Goal: Communication & Community: Answer question/provide support

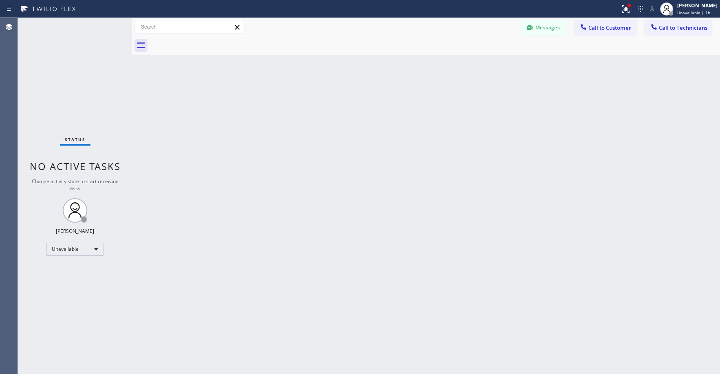
drag, startPoint x: 65, startPoint y: 73, endPoint x: 368, endPoint y: 68, distance: 302.7
click at [66, 73] on div "Status No active tasks Change activity state to start receiving tasks. [PERSON_…" at bounding box center [75, 196] width 114 height 356
click at [541, 30] on button "Messages" at bounding box center [543, 27] width 45 height 15
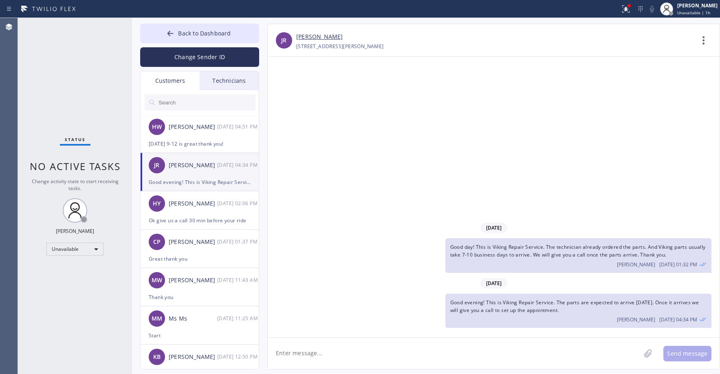
click at [177, 99] on input "text" at bounding box center [207, 102] width 98 height 16
paste input "C3JK1F"
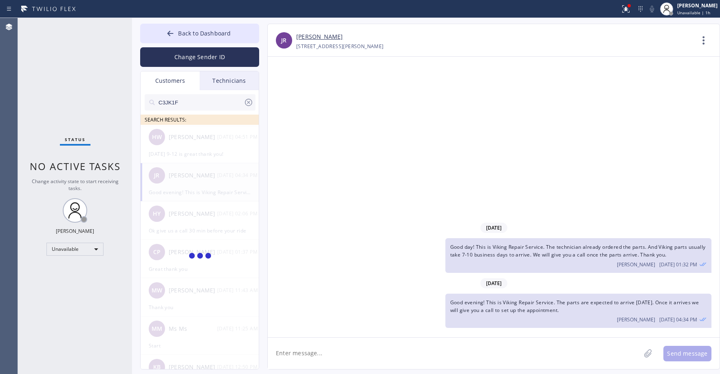
type input "C3JK1F"
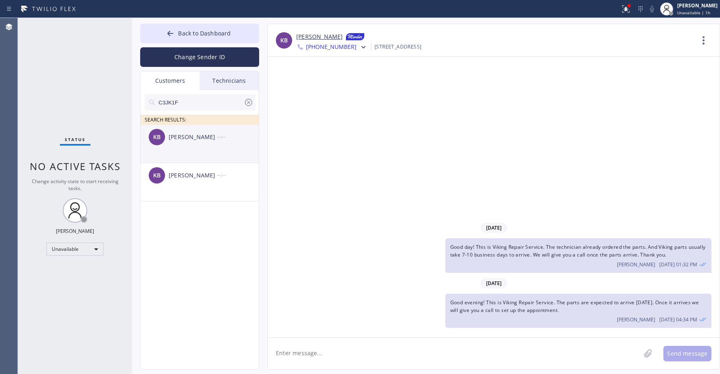
click at [209, 144] on div "KB [PERSON_NAME] --:--" at bounding box center [200, 137] width 119 height 24
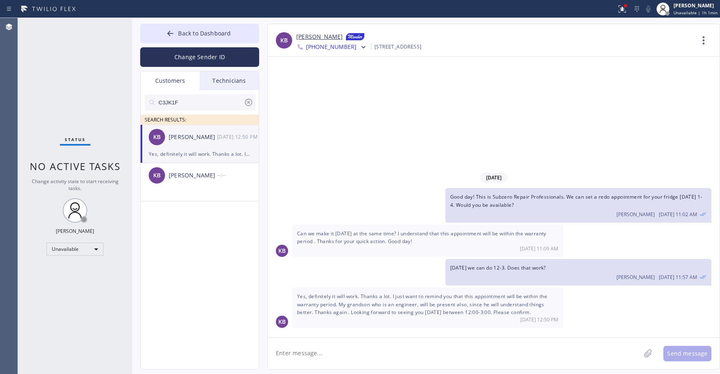
click at [99, 81] on div "Status No active tasks Change activity state to start receiving tasks. [PERSON_…" at bounding box center [75, 196] width 114 height 356
click at [251, 103] on icon at bounding box center [249, 102] width 10 height 10
click at [210, 35] on span "Back to Dashboard" at bounding box center [204, 33] width 53 height 8
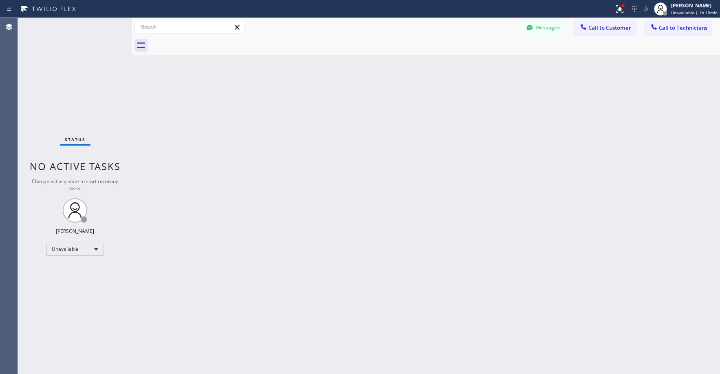
click at [61, 92] on div "Status No active tasks Change activity state to start receiving tasks. [PERSON_…" at bounding box center [75, 196] width 114 height 356
drag, startPoint x: 60, startPoint y: 57, endPoint x: 85, endPoint y: 240, distance: 185.0
click at [60, 59] on div "Status No active tasks Change activity state to start receiving tasks. [PERSON_…" at bounding box center [75, 196] width 114 height 356
click at [77, 253] on div "Unavailable" at bounding box center [74, 248] width 57 height 13
click at [67, 271] on li "Available" at bounding box center [74, 271] width 55 height 10
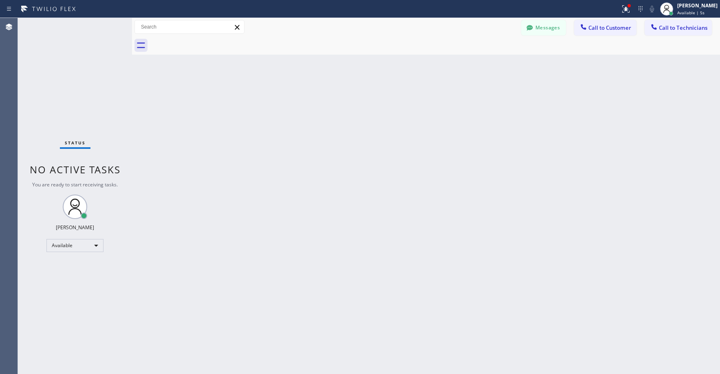
drag, startPoint x: 70, startPoint y: 64, endPoint x: 85, endPoint y: 95, distance: 34.6
click at [70, 64] on div "Status No active tasks You are ready to start receiving tasks. [PERSON_NAME] Av…" at bounding box center [75, 196] width 114 height 356
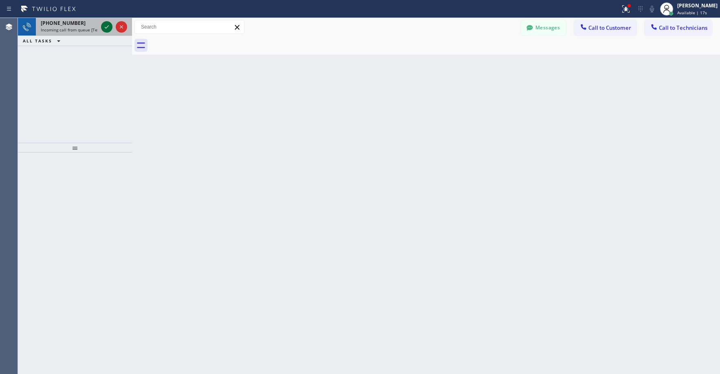
click at [105, 25] on icon at bounding box center [107, 27] width 10 height 10
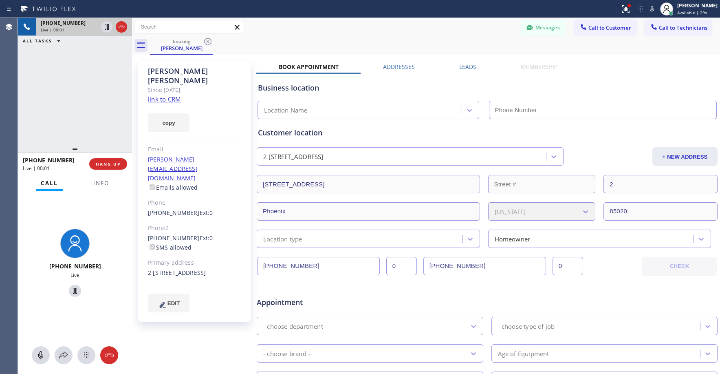
type input "[PHONE_NUMBER]"
click at [168, 95] on link "link to CRM" at bounding box center [164, 99] width 33 height 8
click at [106, 28] on icon at bounding box center [107, 27] width 4 height 6
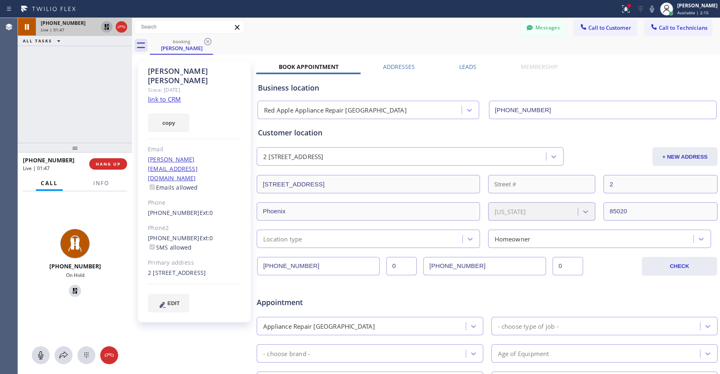
click at [67, 75] on div "[PHONE_NUMBER] Live | 01:47 ALL TASKS ALL TASKS ACTIVE TASKS TASKS IN WRAP UP" at bounding box center [75, 80] width 114 height 125
click at [68, 88] on div "[PHONE_NUMBER] Live | 02:11 ALL TASKS ALL TASKS ACTIVE TASKS TASKS IN WRAP UP" at bounding box center [75, 80] width 114 height 125
click at [73, 92] on div "[PHONE_NUMBER] Live | 02:18 ALL TASKS ALL TASKS ACTIVE TASKS TASKS IN WRAP UP" at bounding box center [75, 80] width 114 height 125
click at [106, 29] on icon at bounding box center [107, 27] width 10 height 10
click at [88, 114] on div "[PHONE_NUMBER] Live | 02:59 ALL TASKS ALL TASKS ACTIVE TASKS TASKS IN WRAP UP" at bounding box center [75, 80] width 114 height 125
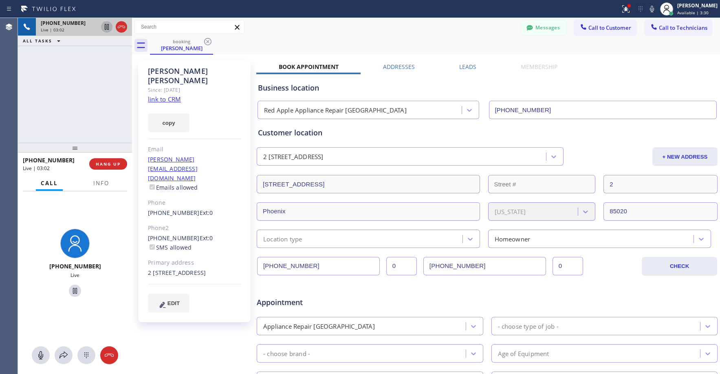
click at [94, 112] on div "[PHONE_NUMBER] Live | 03:02 ALL TASKS ALL TASKS ACTIVE TASKS TASKS IN WRAP UP" at bounding box center [75, 80] width 114 height 125
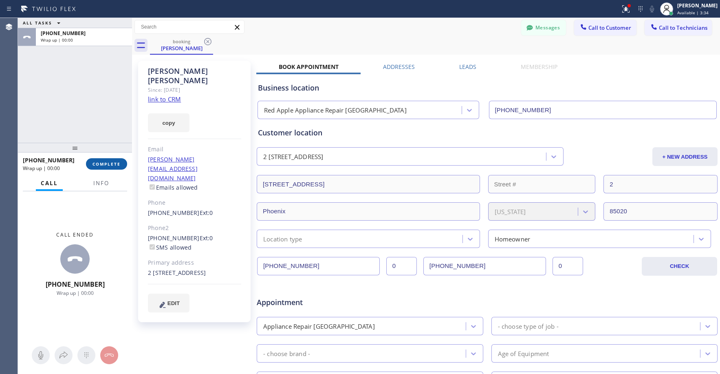
click at [112, 159] on button "COMPLETE" at bounding box center [106, 163] width 41 height 11
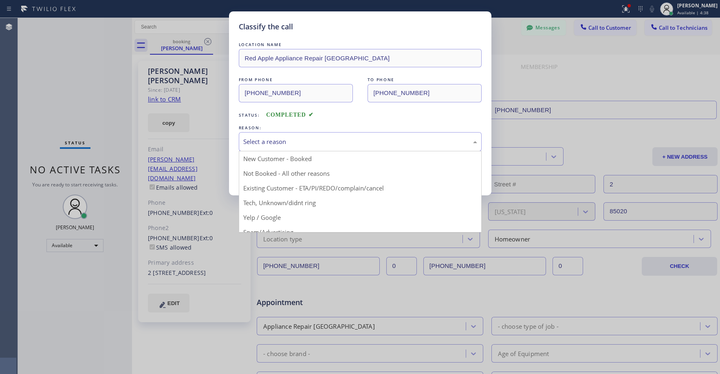
click at [271, 139] on div "Select a reason" at bounding box center [360, 141] width 234 height 9
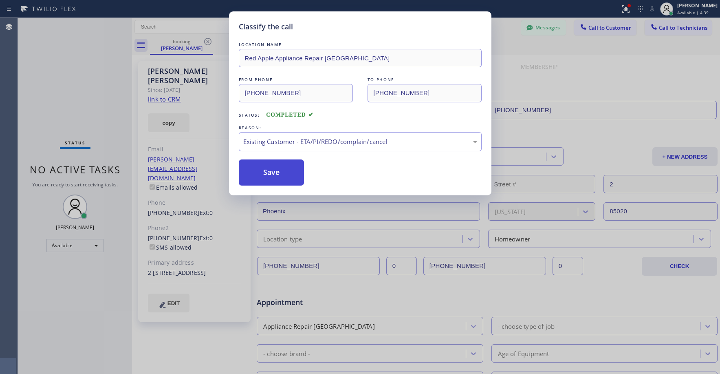
click at [273, 172] on button "Save" at bounding box center [272, 172] width 66 height 26
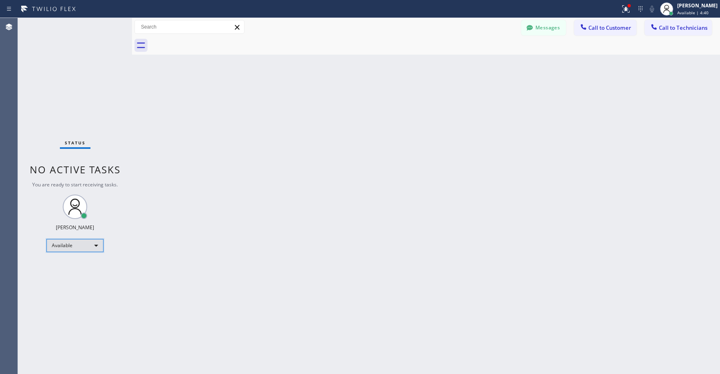
click at [75, 246] on div "Available" at bounding box center [74, 245] width 57 height 13
click at [82, 276] on li "Unavailable" at bounding box center [74, 277] width 55 height 10
click at [81, 64] on div "Status No active tasks Change activity state to start receiving tasks. [PERSON_…" at bounding box center [75, 196] width 114 height 356
click at [72, 86] on div "Status No active tasks Change activity state to start receiving tasks. [PERSON_…" at bounding box center [75, 196] width 114 height 356
drag, startPoint x: 68, startPoint y: 80, endPoint x: 76, endPoint y: 116, distance: 36.8
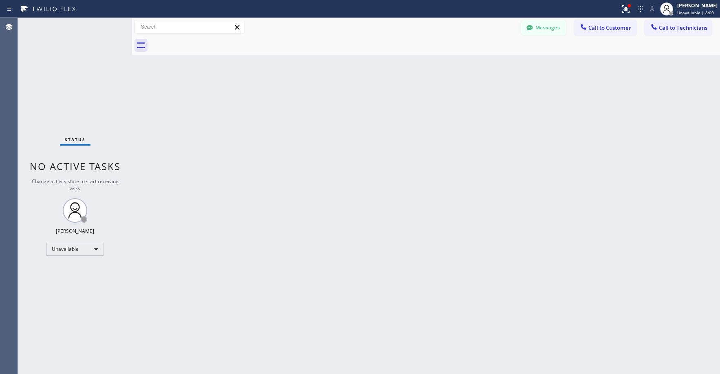
click at [68, 81] on div "Status No active tasks Change activity state to start receiving tasks. [PERSON_…" at bounding box center [75, 196] width 114 height 356
click at [37, 81] on div "Status No active tasks Change activity state to start receiving tasks. [PERSON_…" at bounding box center [75, 196] width 114 height 356
click at [70, 251] on div "Unavailable" at bounding box center [74, 248] width 57 height 13
click at [65, 273] on li "Available" at bounding box center [74, 271] width 55 height 10
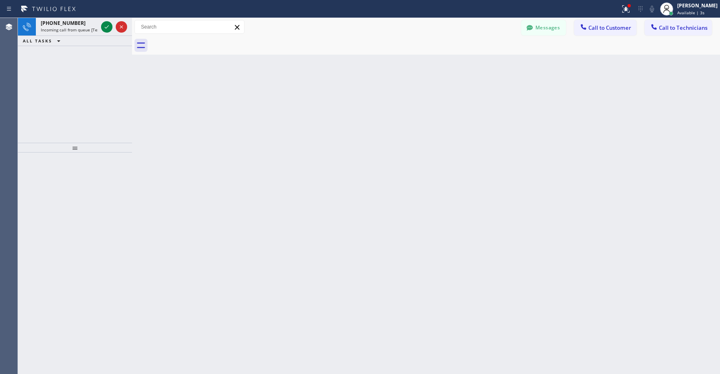
click at [89, 84] on div "[PHONE_NUMBER] Incoming call from queue [Test] All ALL TASKS ALL TASKS ACTIVE T…" at bounding box center [75, 80] width 114 height 125
click at [81, 70] on div "[PHONE_NUMBER] Incoming call from queue [Test] All ALL TASKS ALL TASKS ACTIVE T…" at bounding box center [75, 80] width 114 height 125
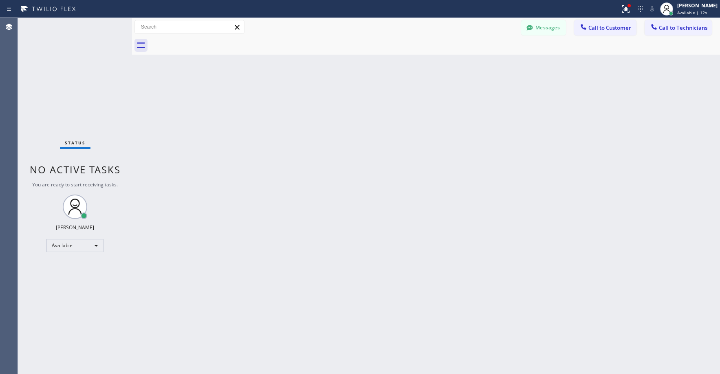
click at [95, 77] on div "Status No active tasks You are ready to start receiving tasks. [PERSON_NAME] Av…" at bounding box center [75, 196] width 114 height 356
click at [60, 95] on div "Status No active tasks You are ready to start receiving tasks. [PERSON_NAME] Av…" at bounding box center [75, 196] width 114 height 356
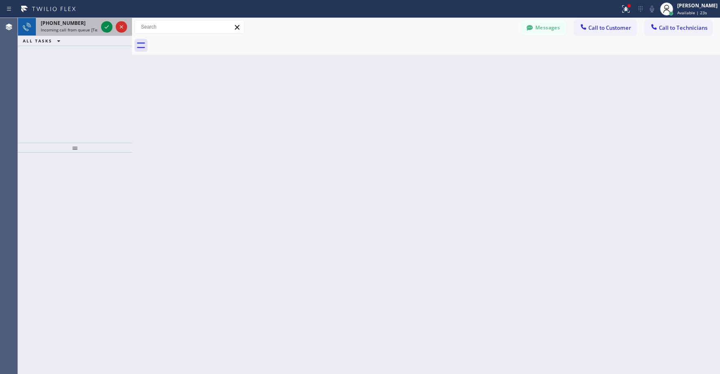
click at [77, 31] on span "Incoming call from queue [Test] All" at bounding box center [75, 30] width 68 height 6
click at [81, 84] on div "[PHONE_NUMBER] Incoming call from queue [Test] All ALL TASKS ALL TASKS ACTIVE T…" at bounding box center [75, 80] width 114 height 125
click at [71, 26] on div "[PHONE_NUMBER] Incoming call from queue [Test] All" at bounding box center [68, 27] width 64 height 18
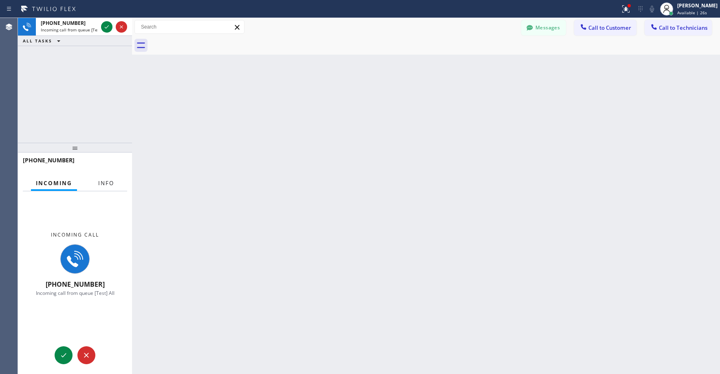
click at [102, 176] on button "Info" at bounding box center [106, 183] width 26 height 16
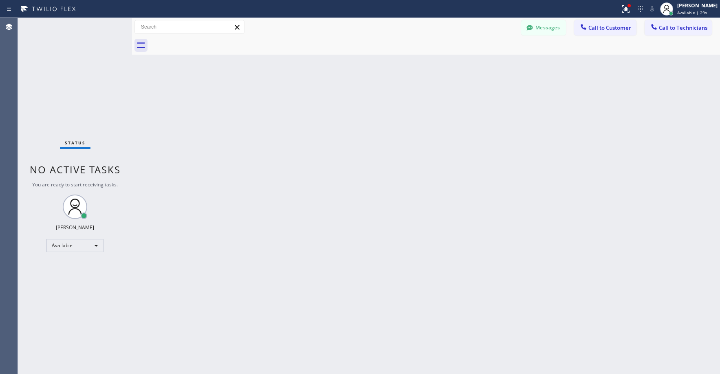
click at [81, 99] on div "Status No active tasks You are ready to start receiving tasks. [PERSON_NAME] Av…" at bounding box center [75, 196] width 114 height 356
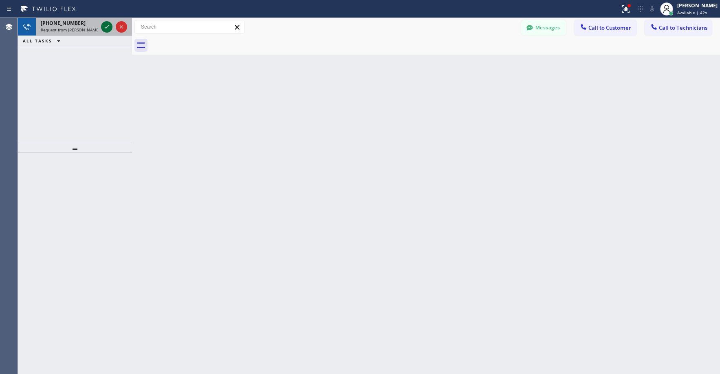
click at [106, 27] on icon at bounding box center [107, 27] width 10 height 10
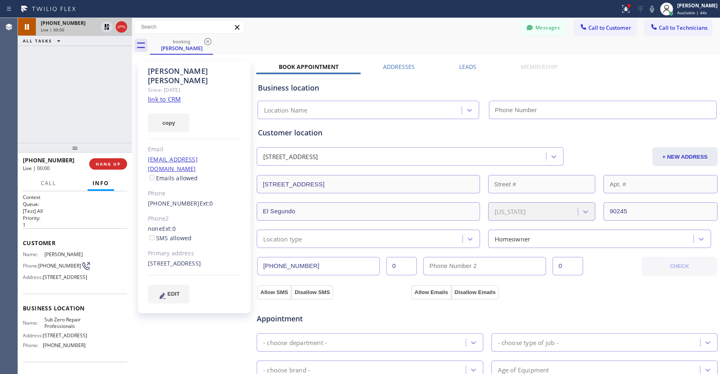
type input "[PHONE_NUMBER]"
click at [73, 78] on div "[PHONE_NUMBER] Live | 00:40 ALL TASKS ALL TASKS ACTIVE TASKS TASKS IN WRAP UP" at bounding box center [75, 80] width 114 height 125
click at [71, 109] on div "[PHONE_NUMBER] Live | 00:45 ALL TASKS ALL TASKS ACTIVE TASKS TASKS IN WRAP UP" at bounding box center [75, 80] width 114 height 125
click at [68, 98] on div "[PHONE_NUMBER] Live | 00:50 ALL TASKS ALL TASKS ACTIVE TASKS TASKS IN WRAP UP" at bounding box center [75, 80] width 114 height 125
click at [120, 30] on icon at bounding box center [122, 27] width 10 height 10
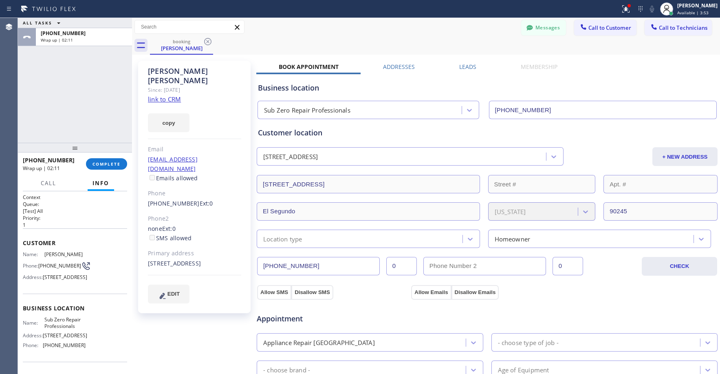
click at [82, 65] on div "ALL TASKS ALL TASKS ACTIVE TASKS TASKS IN WRAP UP [PHONE_NUMBER] Wrap up | 02:11" at bounding box center [75, 80] width 114 height 125
click at [101, 159] on button "COMPLETE" at bounding box center [106, 163] width 41 height 11
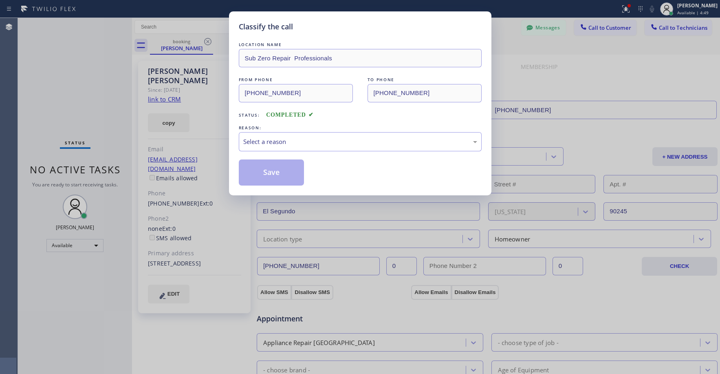
drag, startPoint x: 70, startPoint y: 66, endPoint x: 126, endPoint y: 150, distance: 101.6
click at [70, 69] on div "Classify the call LOCATION NAME Sub Zero Repair Professionals FROM PHONE [PHONE…" at bounding box center [360, 187] width 720 height 374
drag, startPoint x: 304, startPoint y: 143, endPoint x: 300, endPoint y: 147, distance: 6.4
click at [304, 143] on div "Select a reason" at bounding box center [360, 141] width 234 height 9
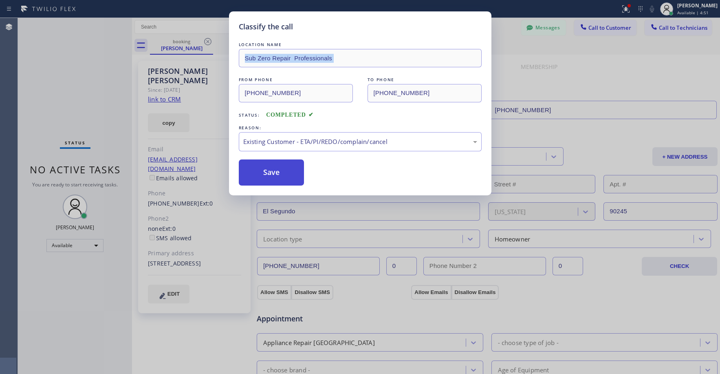
click at [269, 175] on button "Save" at bounding box center [272, 172] width 66 height 26
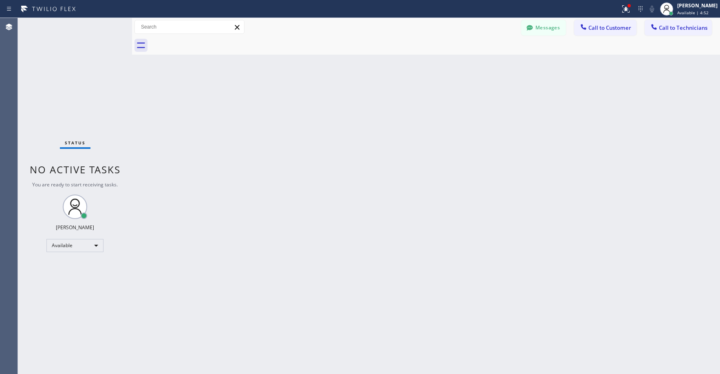
click at [74, 79] on div "Status No active tasks You are ready to start receiving tasks. [PERSON_NAME] Av…" at bounding box center [75, 196] width 114 height 356
click at [65, 241] on div "Available" at bounding box center [74, 245] width 57 height 13
click at [64, 286] on li "Break" at bounding box center [74, 287] width 55 height 10
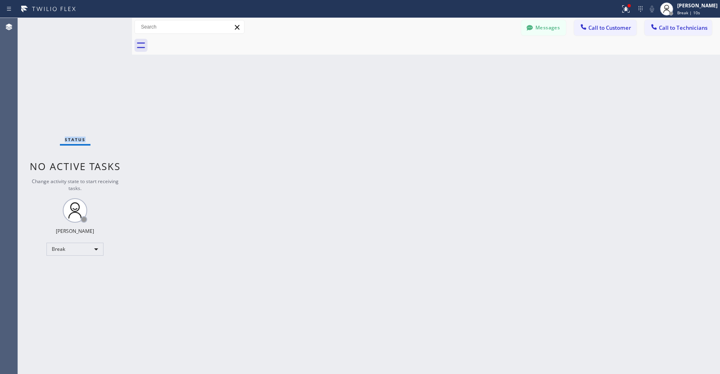
click at [65, 71] on div "Status No active tasks Change activity state to start receiving tasks. [PERSON_…" at bounding box center [75, 196] width 114 height 356
click at [54, 246] on div "Break" at bounding box center [74, 248] width 57 height 13
click at [70, 277] on li "Unavailable" at bounding box center [74, 281] width 55 height 10
click at [82, 97] on div "Status No active tasks Change activity state to start receiving tasks. [PERSON_…" at bounding box center [75, 196] width 114 height 356
drag, startPoint x: 48, startPoint y: 55, endPoint x: 84, endPoint y: 59, distance: 36.0
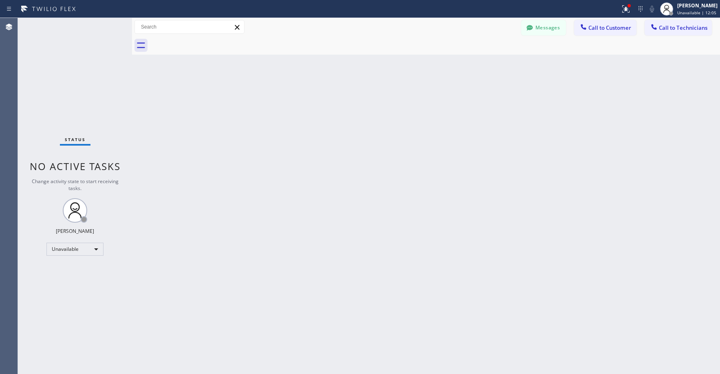
click at [51, 55] on div "Status No active tasks Change activity state to start receiving tasks. [PERSON_…" at bounding box center [75, 196] width 114 height 356
click at [678, 24] on span "Call to Technicians" at bounding box center [683, 27] width 48 height 7
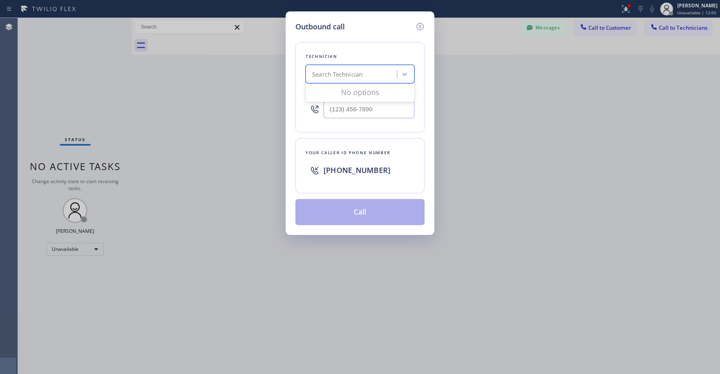
click at [335, 78] on div "Search Technician" at bounding box center [337, 74] width 51 height 9
type input "sf [PERSON_NAME]"
click at [340, 92] on div "[PERSON_NAME]" at bounding box center [360, 91] width 109 height 15
type input "[PHONE_NUMBER]"
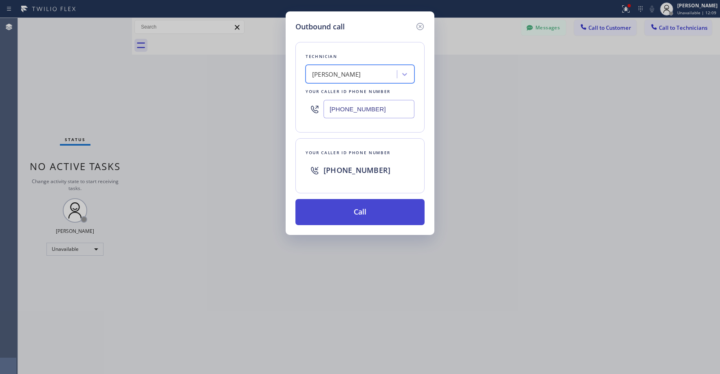
click at [338, 211] on button "Call" at bounding box center [359, 212] width 129 height 26
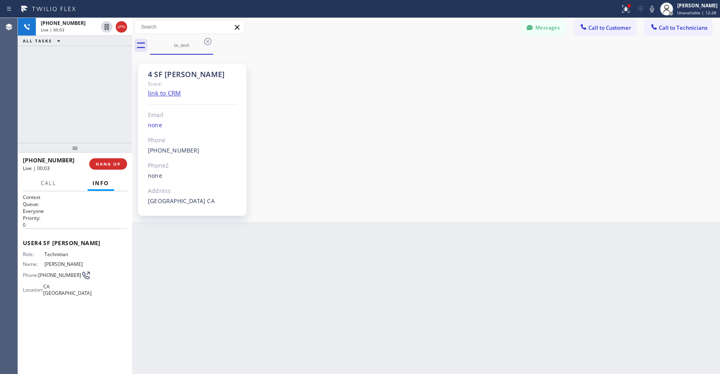
click at [63, 69] on div "[PHONE_NUMBER] Live | 00:03 ALL TASKS ALL TASKS ACTIVE TASKS TASKS IN WRAP UP" at bounding box center [75, 80] width 114 height 125
click at [74, 76] on div "[PHONE_NUMBER] Live | 00:04 ALL TASKS ALL TASKS ACTIVE TASKS TASKS IN WRAP UP" at bounding box center [75, 80] width 114 height 125
drag, startPoint x: 191, startPoint y: 301, endPoint x: 103, endPoint y: 196, distance: 137.0
click at [191, 301] on div "Back to Dashboard Change Sender ID Customers Technicians HW [PERSON_NAME] [DATE…" at bounding box center [426, 196] width 588 height 356
click at [89, 116] on div "[PHONE_NUMBER] Live | 00:06 ALL TASKS ALL TASKS ACTIVE TASKS TASKS IN WRAP UP" at bounding box center [75, 80] width 114 height 125
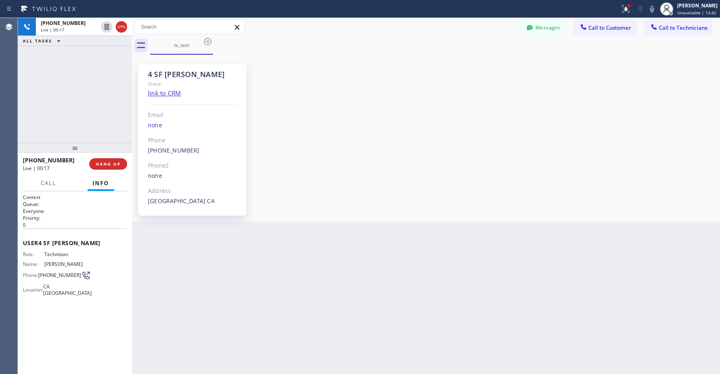
click at [56, 81] on div "[PHONE_NUMBER] Live | 00:17 ALL TASKS ALL TASKS ACTIVE TASKS TASKS IN WRAP UP" at bounding box center [75, 80] width 114 height 125
click at [77, 89] on div "[PHONE_NUMBER] Live | 00:25 ALL TASKS ALL TASKS ACTIVE TASKS TASKS IN WRAP UP" at bounding box center [75, 80] width 114 height 125
click at [90, 99] on div "[PHONE_NUMBER] Live | 00:28 ALL TASKS ALL TASKS ACTIVE TASKS TASKS IN WRAP UP" at bounding box center [75, 80] width 114 height 125
click at [123, 29] on icon at bounding box center [122, 27] width 10 height 10
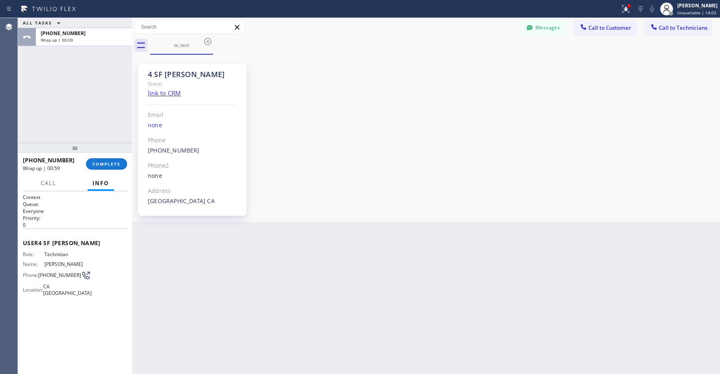
click at [79, 50] on div "ALL TASKS ALL TASKS ACTIVE TASKS TASKS IN WRAP UP [PHONE_NUMBER] Wrap up | 00:59" at bounding box center [75, 80] width 114 height 125
click at [105, 160] on button "COMPLETE" at bounding box center [106, 163] width 41 height 11
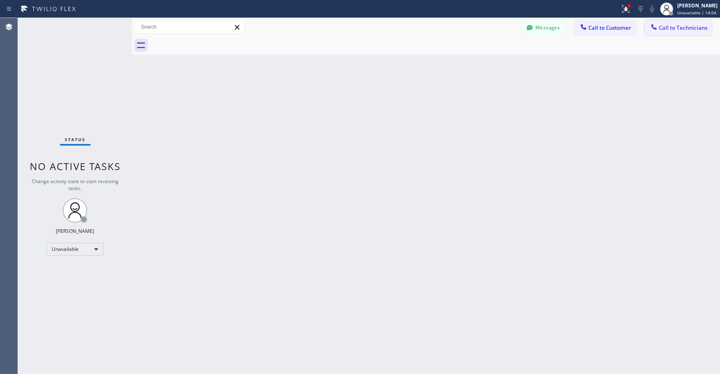
click at [675, 33] on button "Call to Technicians" at bounding box center [677, 27] width 67 height 15
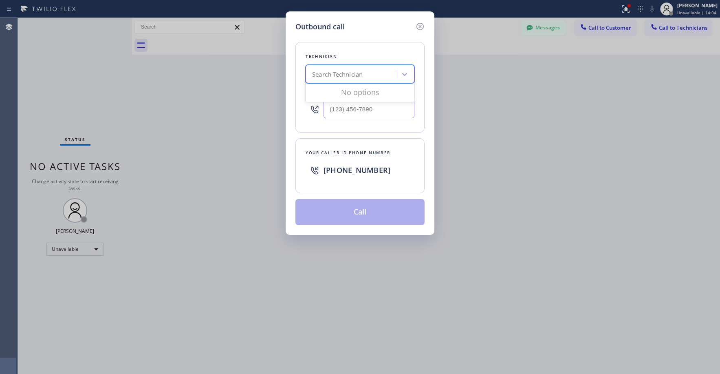
click at [332, 73] on div "Search Technician" at bounding box center [337, 74] width 51 height 9
type input "d"
type input "sf [PERSON_NAME]"
click at [335, 90] on div "[PERSON_NAME]" at bounding box center [360, 91] width 109 height 15
type input "[PHONE_NUMBER]"
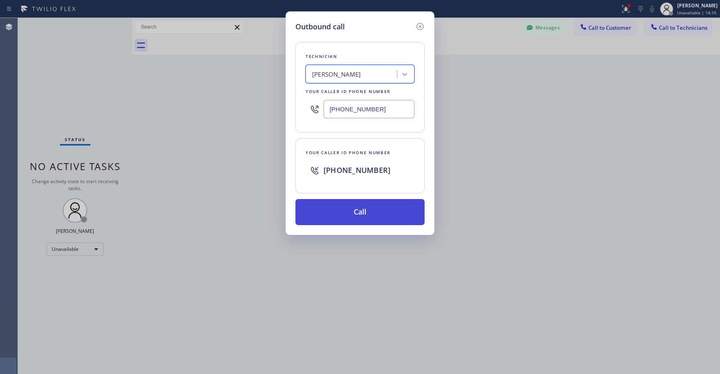
click at [365, 214] on button "Call" at bounding box center [359, 212] width 129 height 26
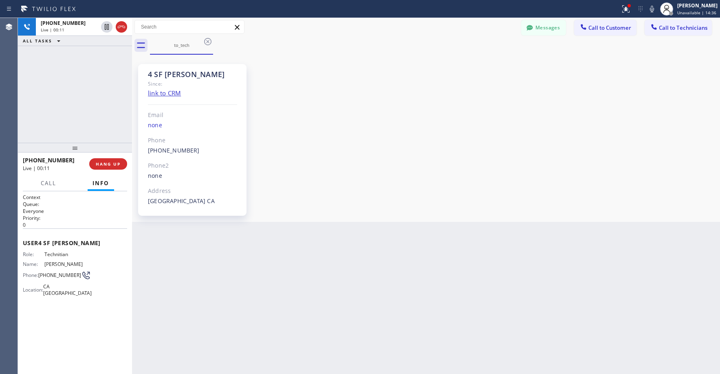
click at [64, 92] on div "[PHONE_NUMBER] Live | 00:11 ALL TASKS ALL TASKS ACTIVE TASKS TASKS IN WRAP UP" at bounding box center [75, 80] width 114 height 125
click at [121, 28] on icon at bounding box center [122, 27] width 10 height 10
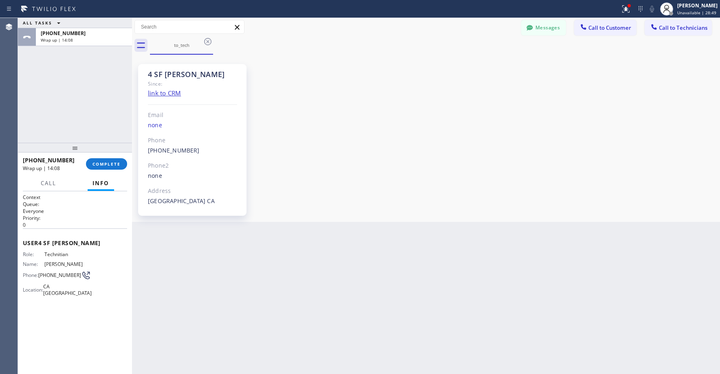
click at [63, 74] on div "ALL TASKS ALL TASKS ACTIVE TASKS TASKS IN WRAP UP [PHONE_NUMBER] Wrap up | 14:08" at bounding box center [75, 80] width 114 height 125
click at [109, 164] on span "COMPLETE" at bounding box center [106, 164] width 28 height 6
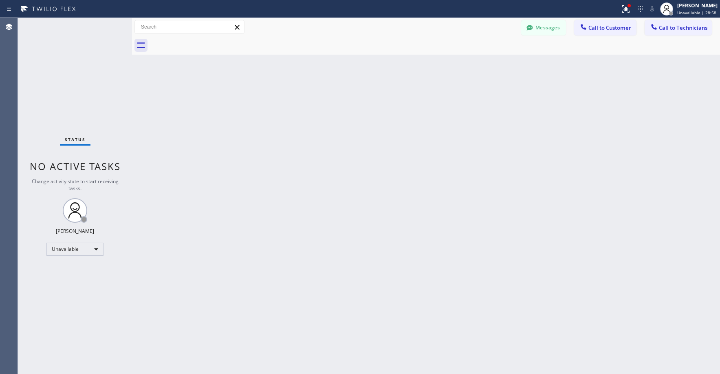
click at [68, 84] on div "Status No active tasks Change activity state to start receiving tasks. [PERSON_…" at bounding box center [75, 196] width 114 height 356
click at [47, 81] on div "Status No active tasks Change activity state to start receiving tasks. [PERSON_…" at bounding box center [75, 196] width 114 height 356
click at [78, 78] on div "Status No active tasks Change activity state to start receiving tasks. [PERSON_…" at bounding box center [75, 196] width 114 height 356
drag, startPoint x: 73, startPoint y: 78, endPoint x: 64, endPoint y: 182, distance: 104.3
click at [73, 80] on div "Status No active tasks Change activity state to start receiving tasks. [PERSON_…" at bounding box center [75, 196] width 114 height 356
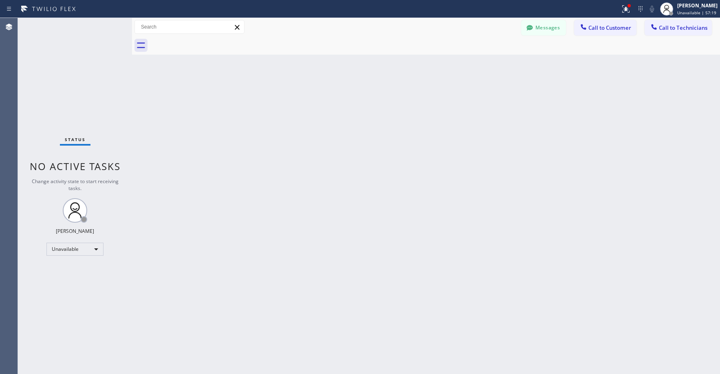
drag, startPoint x: 59, startPoint y: 81, endPoint x: 76, endPoint y: 192, distance: 112.2
click at [59, 85] on div "Status No active tasks Change activity state to start receiving tasks. [PERSON_…" at bounding box center [75, 196] width 114 height 356
drag, startPoint x: 72, startPoint y: 98, endPoint x: 56, endPoint y: 204, distance: 107.1
click at [72, 102] on div "Status No active tasks Change activity state to start receiving tasks. [PERSON_…" at bounding box center [75, 196] width 114 height 356
drag, startPoint x: 62, startPoint y: 78, endPoint x: 239, endPoint y: 64, distance: 177.8
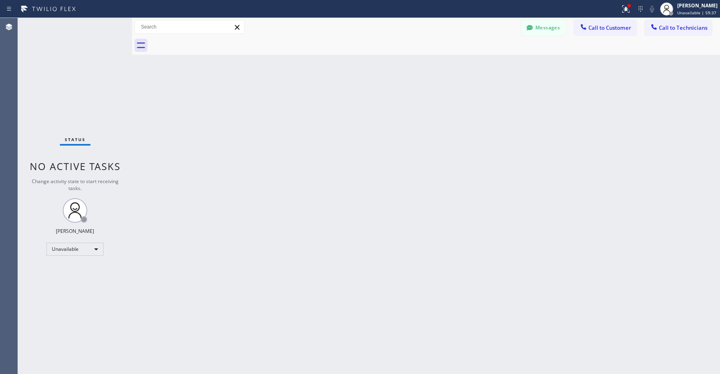
click at [65, 78] on div "Status No active tasks Change activity state to start receiving tasks. [PERSON_…" at bounding box center [75, 196] width 114 height 356
click at [530, 30] on icon at bounding box center [529, 27] width 6 height 5
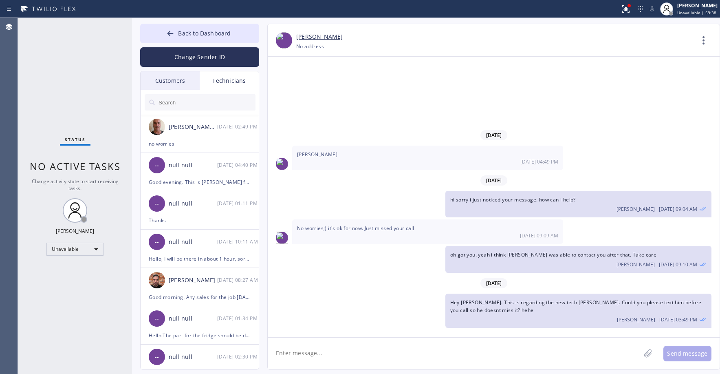
drag, startPoint x: 174, startPoint y: 76, endPoint x: 194, endPoint y: 88, distance: 23.4
click at [173, 76] on div "Customers" at bounding box center [170, 80] width 59 height 19
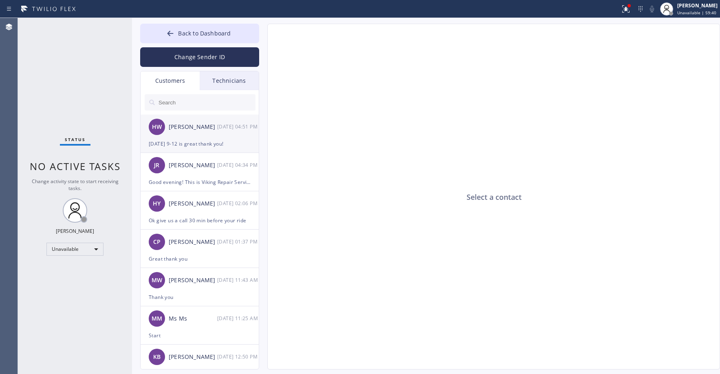
click at [188, 139] on div "HW [PERSON_NAME] [DATE] 04:51 PM" at bounding box center [200, 126] width 119 height 24
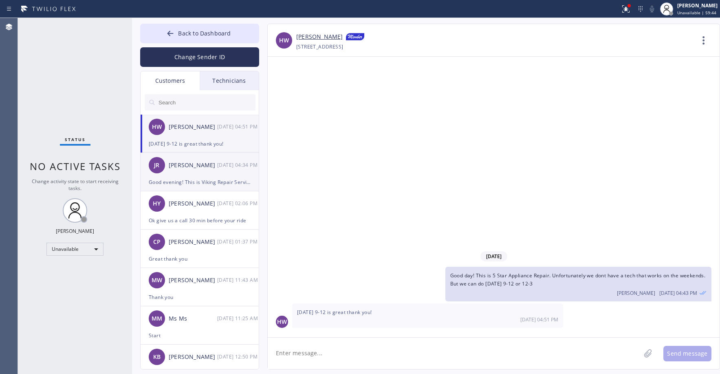
click at [208, 171] on div "JR [PERSON_NAME] [DATE] 04:34 PM" at bounding box center [200, 165] width 119 height 24
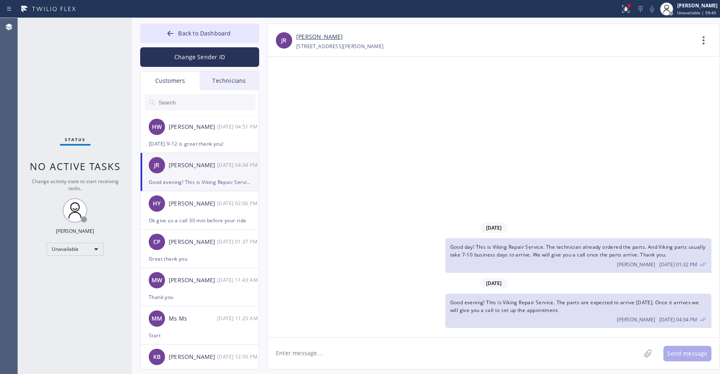
click at [189, 102] on input "text" at bounding box center [207, 102] width 98 height 16
paste input "837FFE"
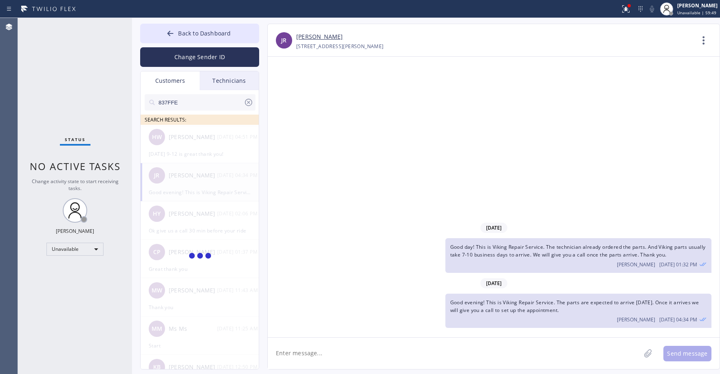
type input "837FFE"
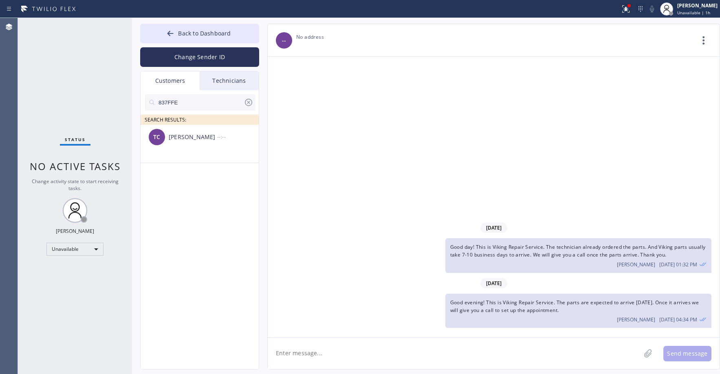
click at [323, 352] on textarea at bounding box center [454, 352] width 373 height 31
click at [188, 143] on div "TC [PERSON_NAME] --:--" at bounding box center [200, 137] width 119 height 24
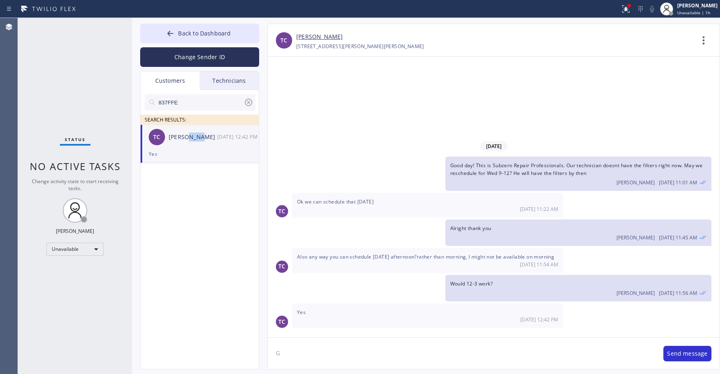
click at [188, 143] on div "TC [PERSON_NAME] [DATE] 12:42 PM" at bounding box center [200, 137] width 119 height 24
click at [299, 355] on textarea "G" at bounding box center [461, 352] width 387 height 31
paste textarea "Subzero Repair Professionals"
type textarea "Good day! This is Subzero Repair Professionals. We can set a redo appointment […"
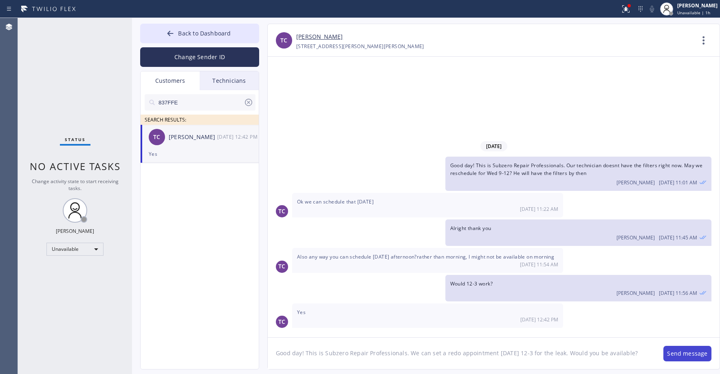
click at [688, 354] on button "Send message" at bounding box center [687, 352] width 48 height 15
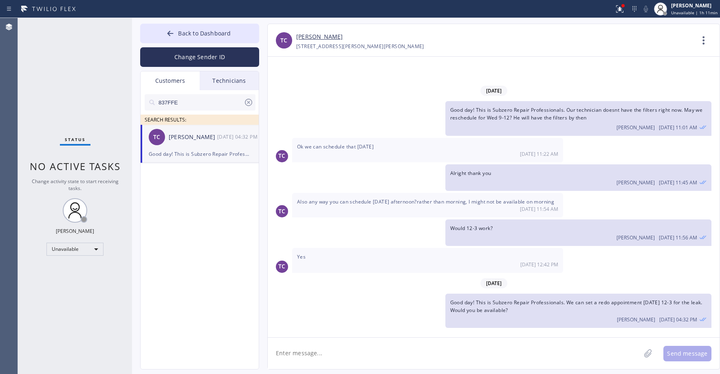
drag, startPoint x: 80, startPoint y: 88, endPoint x: 87, endPoint y: 107, distance: 19.6
click at [80, 89] on div "Status No active tasks Change activity state to start receiving tasks. [PERSON_…" at bounding box center [75, 196] width 114 height 356
click at [248, 102] on icon at bounding box center [248, 102] width 7 height 7
click at [201, 36] on span "Back to Dashboard" at bounding box center [204, 33] width 53 height 8
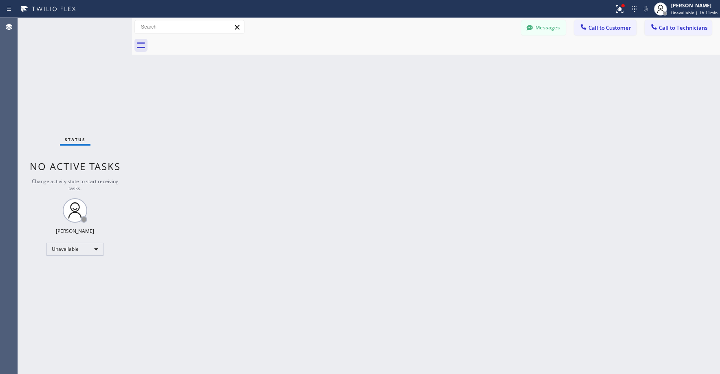
click at [84, 72] on div "Status No active tasks Change activity state to start receiving tasks. [PERSON_…" at bounding box center [75, 196] width 114 height 356
drag, startPoint x: 66, startPoint y: 91, endPoint x: 64, endPoint y: 131, distance: 40.0
click at [66, 96] on div "Status No active tasks Change activity state to start receiving tasks. [PERSON_…" at bounding box center [75, 196] width 114 height 356
drag, startPoint x: 78, startPoint y: 80, endPoint x: 49, endPoint y: 186, distance: 109.3
click at [77, 84] on div "Status No active tasks Change activity state to start receiving tasks. [PERSON_…" at bounding box center [75, 196] width 114 height 356
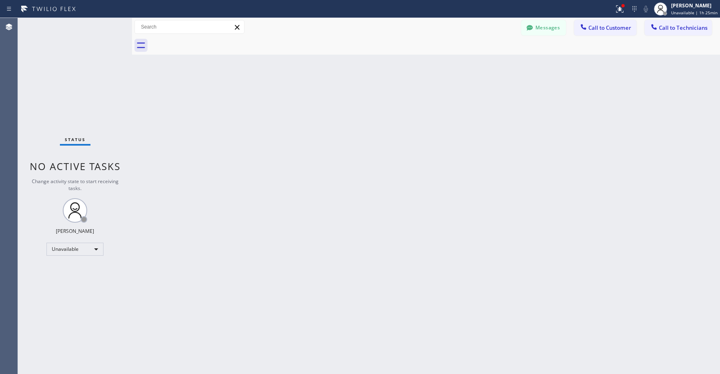
drag, startPoint x: 79, startPoint y: 82, endPoint x: 61, endPoint y: 215, distance: 134.0
click at [79, 86] on div "Status No active tasks Change activity state to start receiving tasks. [PERSON_…" at bounding box center [75, 196] width 114 height 356
drag, startPoint x: 59, startPoint y: 82, endPoint x: 68, endPoint y: 260, distance: 177.8
click at [60, 87] on div "Status No active tasks Change activity state to start receiving tasks. [PERSON_…" at bounding box center [75, 196] width 114 height 356
click at [67, 80] on div "Status No active tasks Change activity state to start receiving tasks. [PERSON_…" at bounding box center [75, 196] width 114 height 356
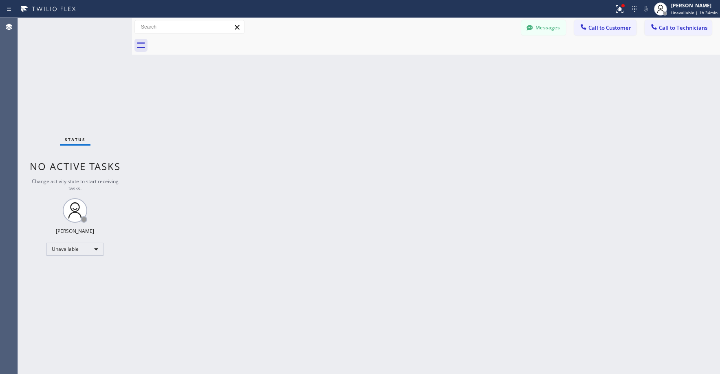
drag, startPoint x: 42, startPoint y: 105, endPoint x: 283, endPoint y: 27, distance: 253.8
click at [44, 105] on div "Status No active tasks Change activity state to start receiving tasks. [PERSON_…" at bounding box center [75, 196] width 114 height 356
click at [70, 84] on div "Status No active tasks Change activity state to start receiving tasks. [PERSON_…" at bounding box center [75, 196] width 114 height 356
click at [89, 59] on div "Status No active tasks Change activity state to start receiving tasks. [PERSON_…" at bounding box center [75, 196] width 114 height 356
click at [61, 249] on div "Unavailable" at bounding box center [74, 248] width 57 height 13
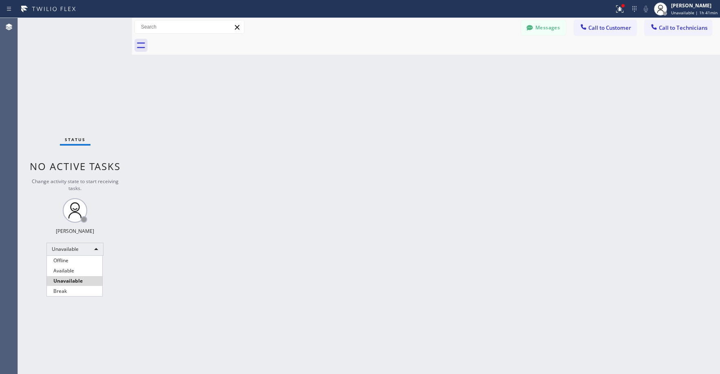
click at [62, 258] on li "Offline" at bounding box center [74, 260] width 55 height 10
click at [81, 72] on div "Status No active tasks Change activity state to start receiving tasks. [PERSON_…" at bounding box center [75, 196] width 114 height 356
click at [682, 9] on div "[PERSON_NAME] Offline | 0s" at bounding box center [697, 9] width 44 height 14
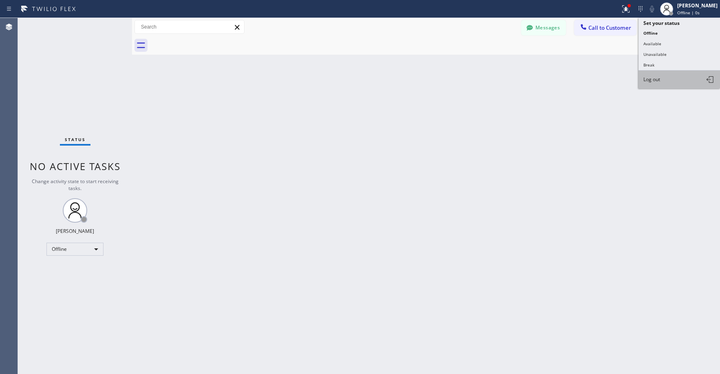
click at [671, 80] on button "Log out" at bounding box center [678, 79] width 81 height 18
